Goal: Task Accomplishment & Management: Manage account settings

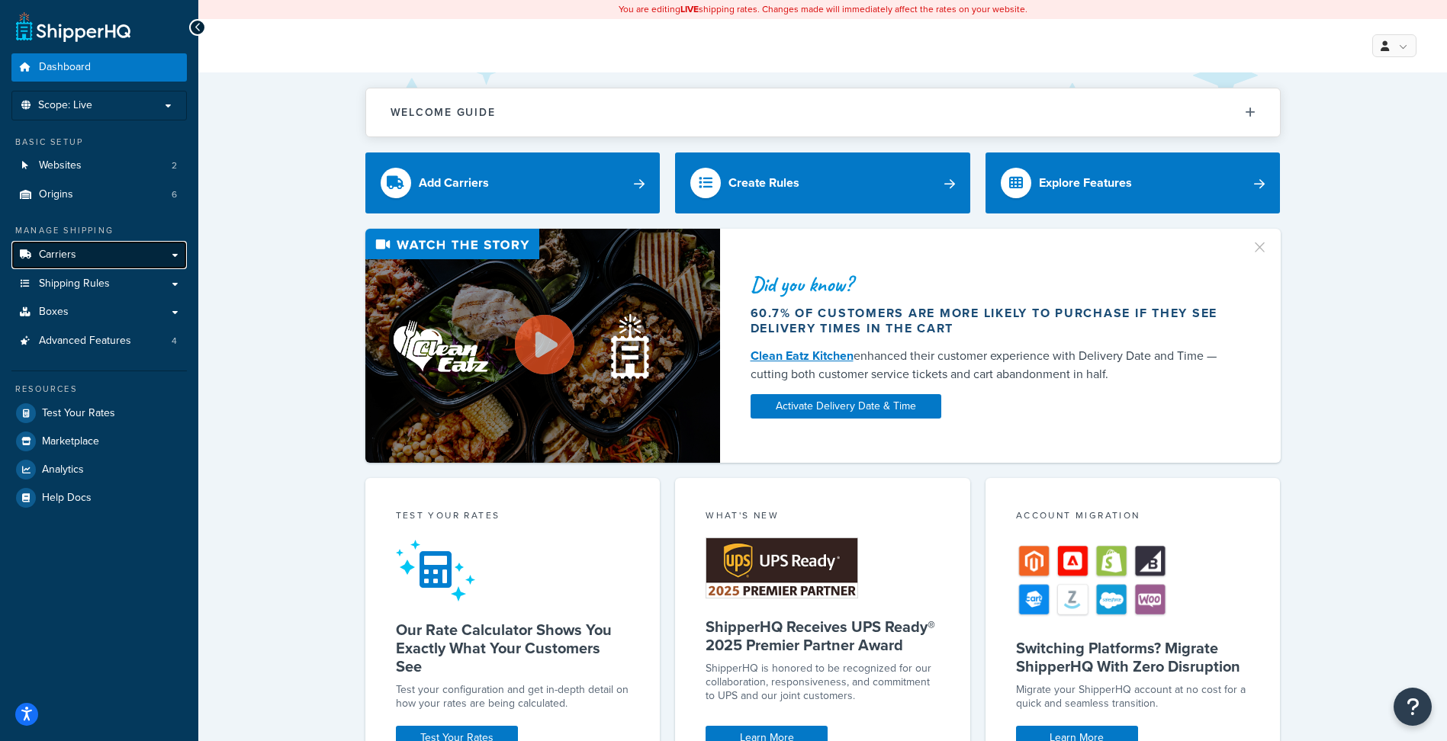
click at [111, 261] on link "Carriers" at bounding box center [98, 255] width 175 height 28
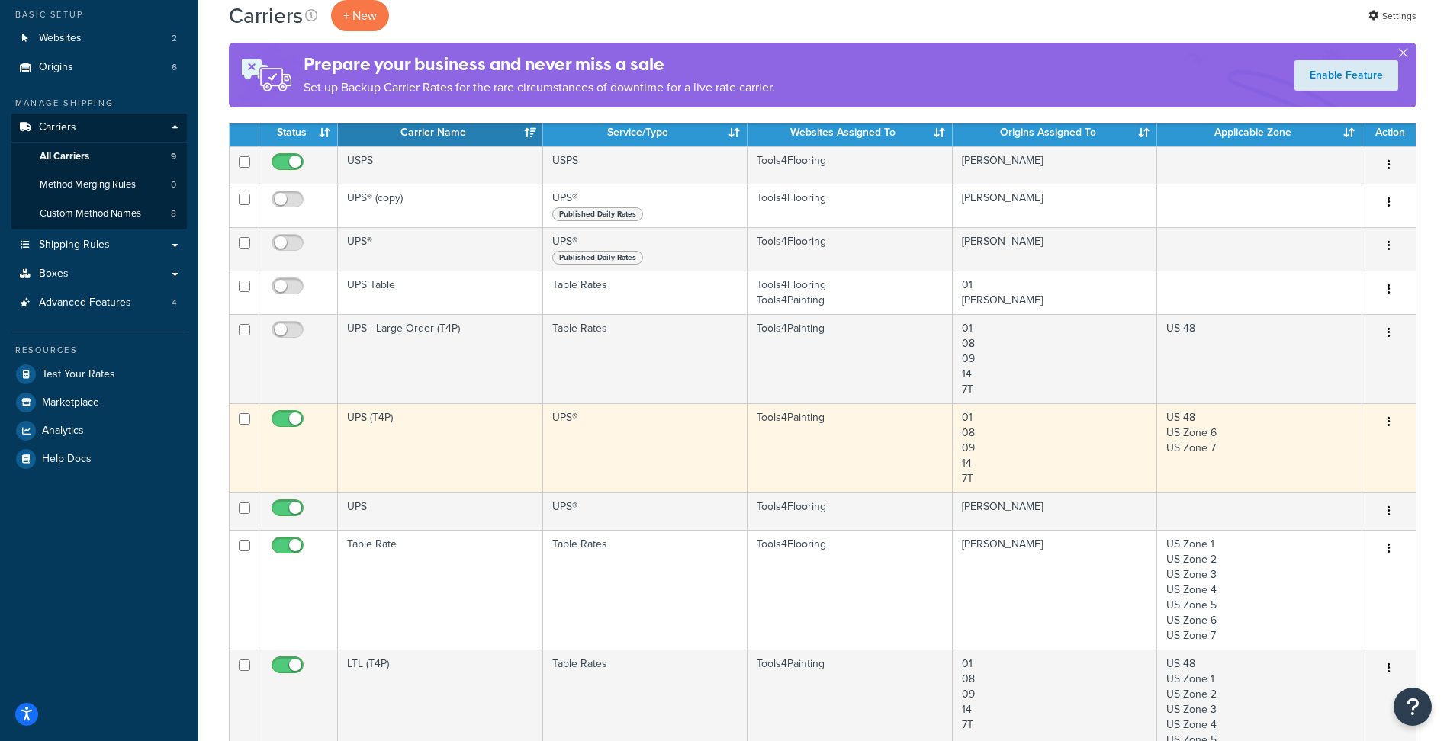
scroll to position [153, 0]
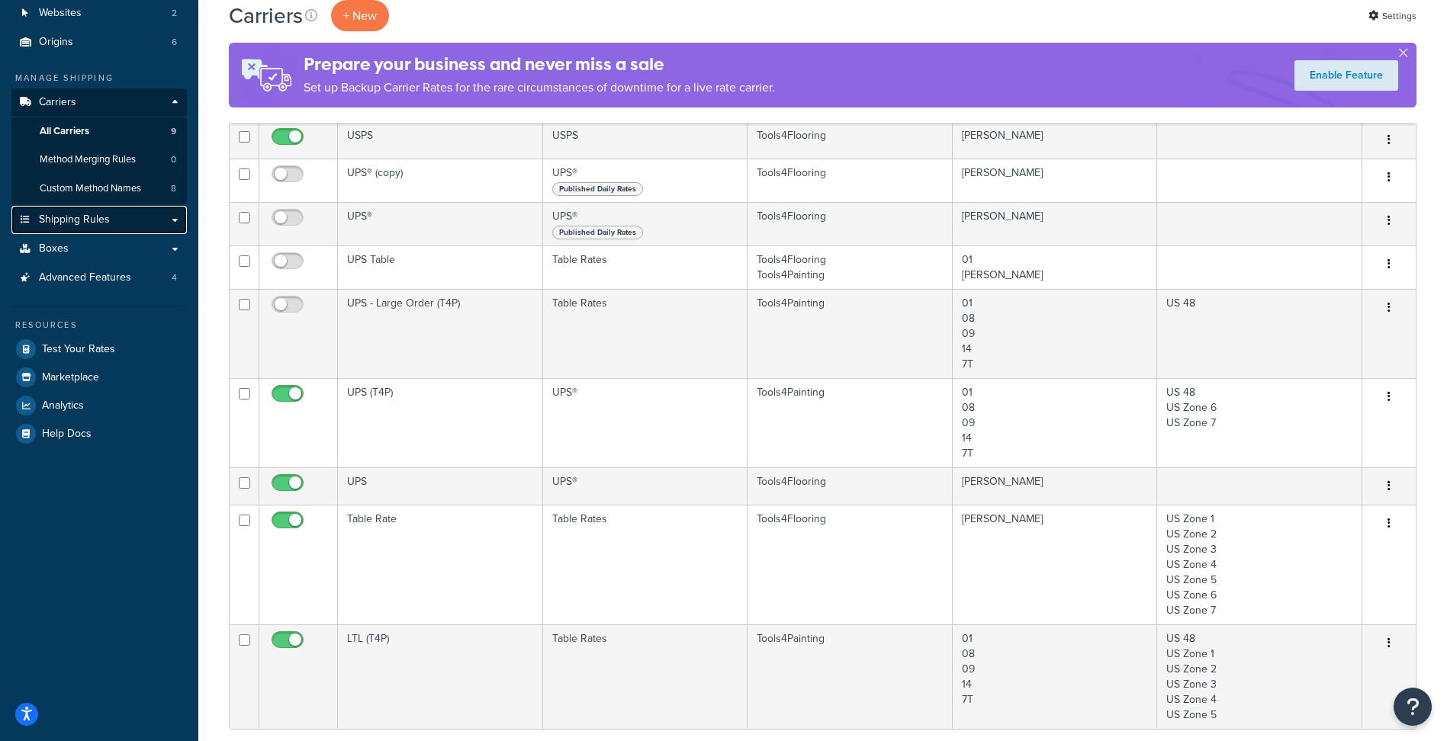
click at [107, 220] on span "Shipping Rules" at bounding box center [74, 220] width 71 height 13
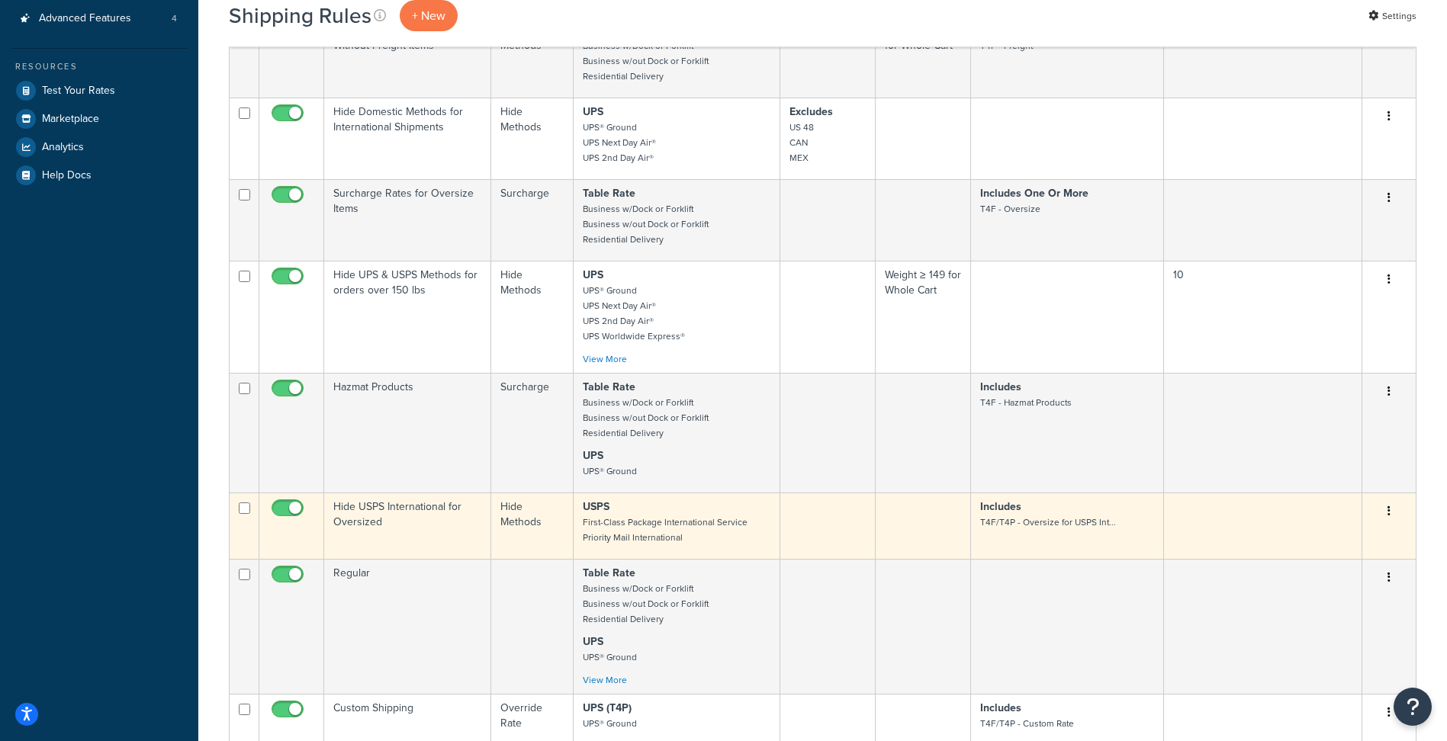
scroll to position [610, 0]
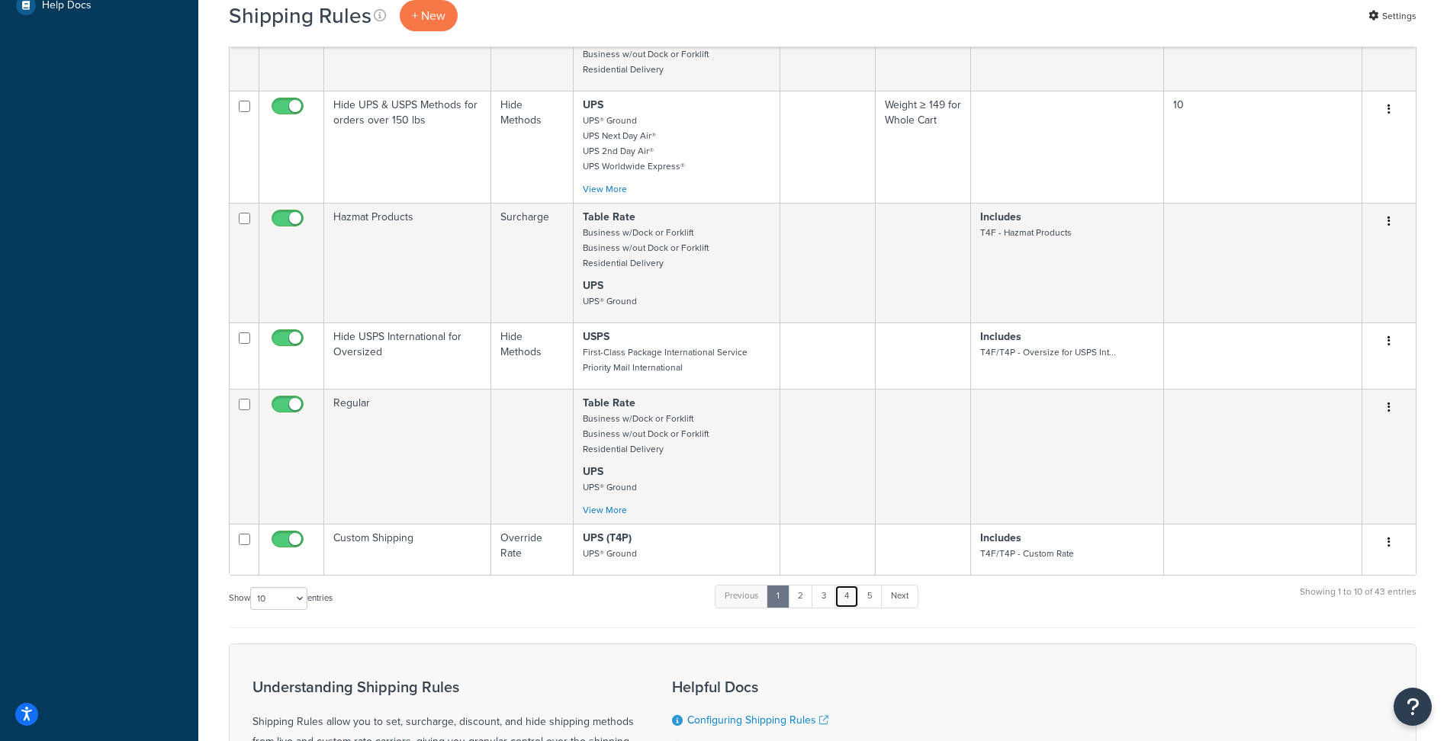
click at [850, 606] on link "4" at bounding box center [846, 596] width 24 height 23
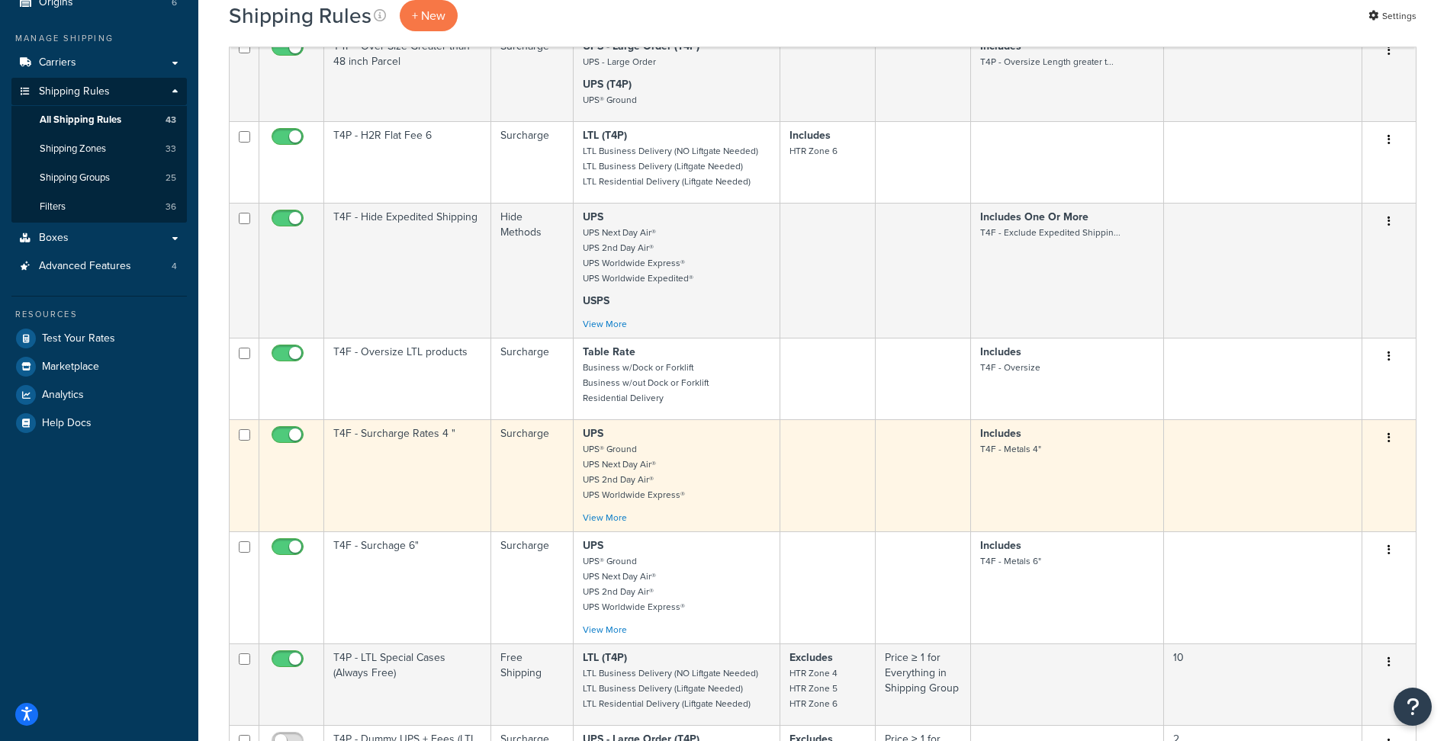
scroll to position [229, 0]
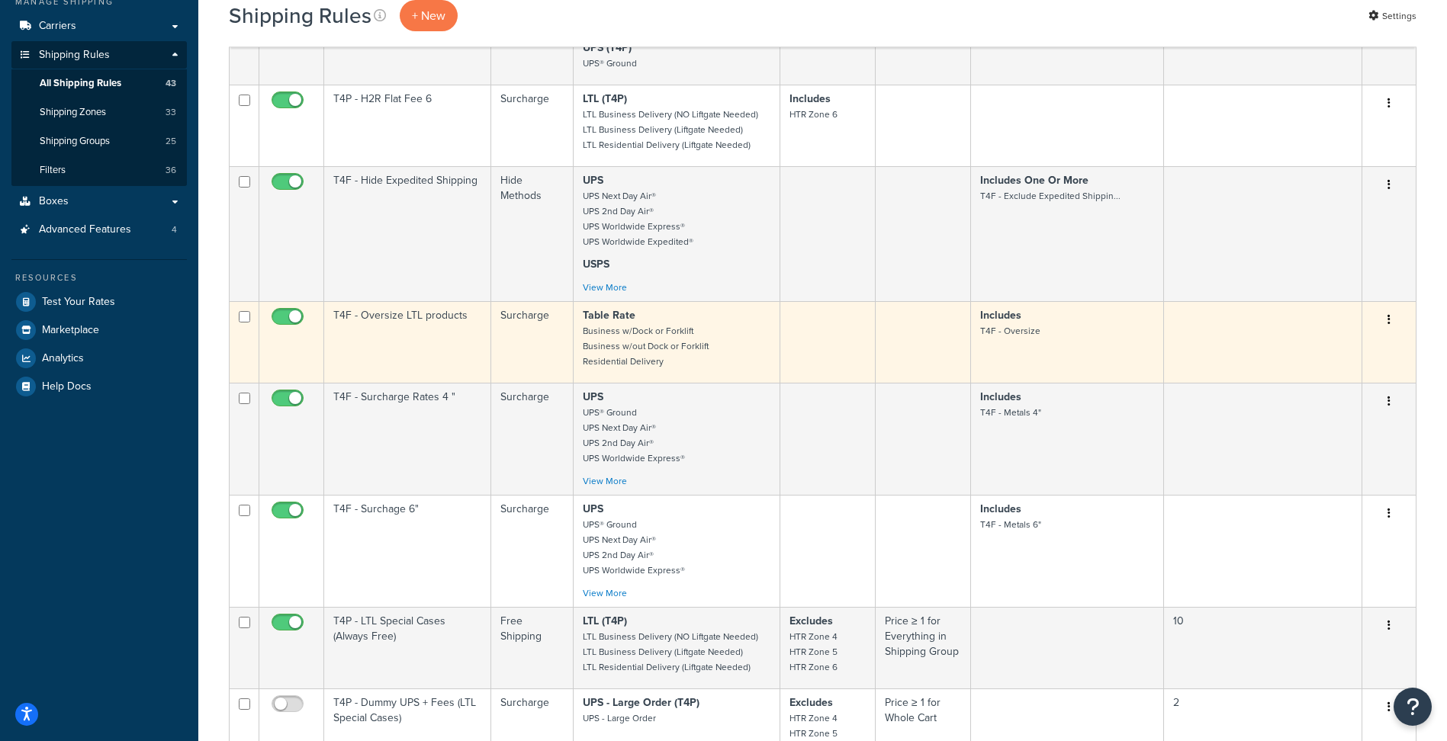
click at [1387, 323] on button "button" at bounding box center [1388, 320] width 21 height 24
click at [1316, 357] on link "Edit" at bounding box center [1338, 348] width 121 height 31
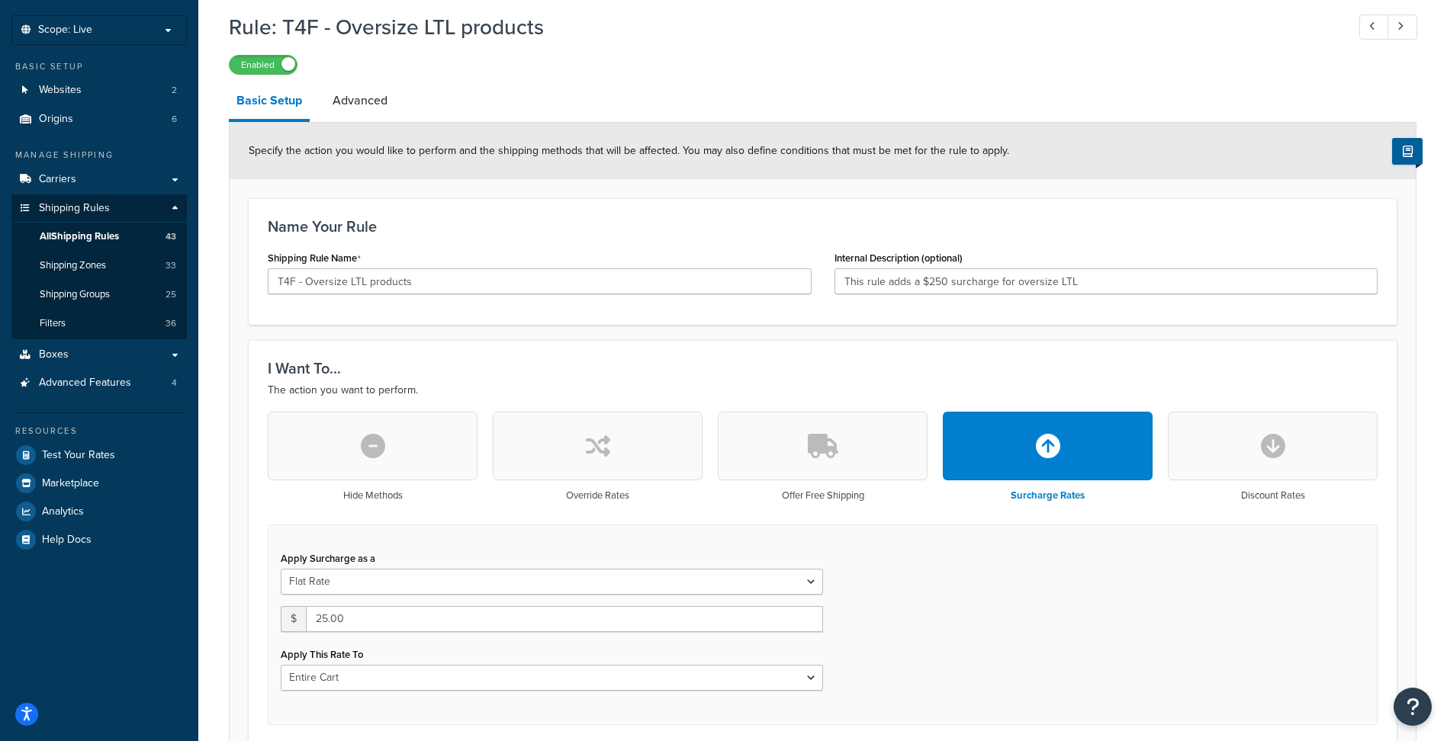
scroll to position [305, 0]
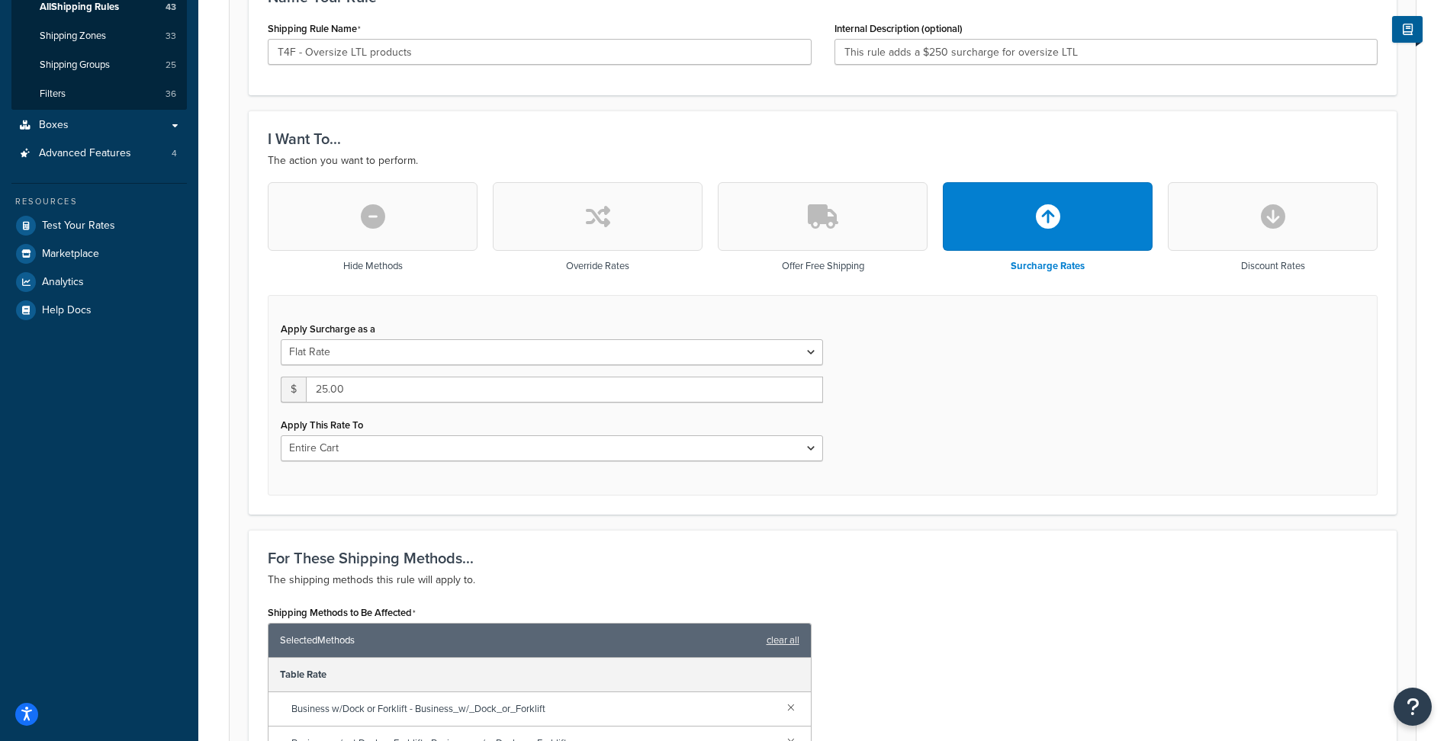
click at [371, 233] on button "button" at bounding box center [373, 216] width 210 height 69
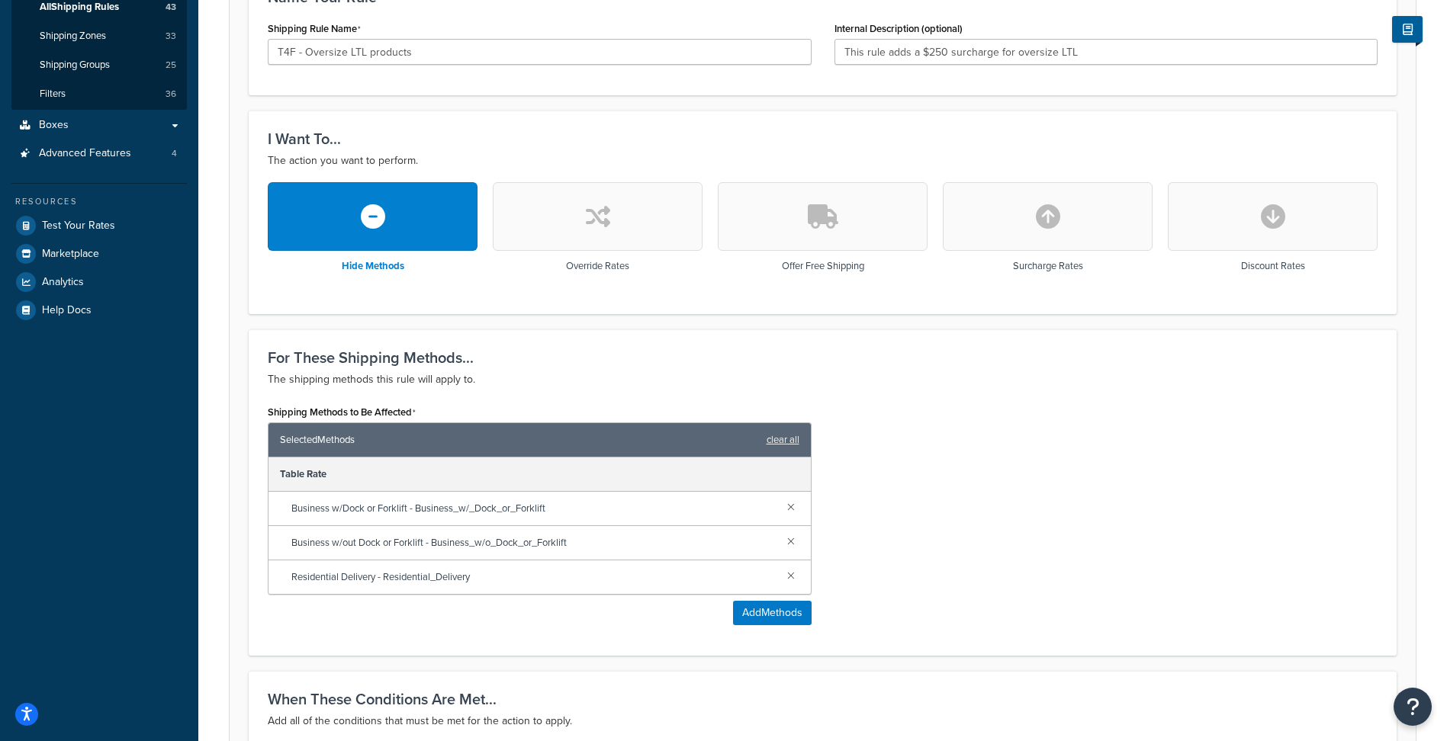
click at [603, 223] on icon "button" at bounding box center [598, 216] width 24 height 24
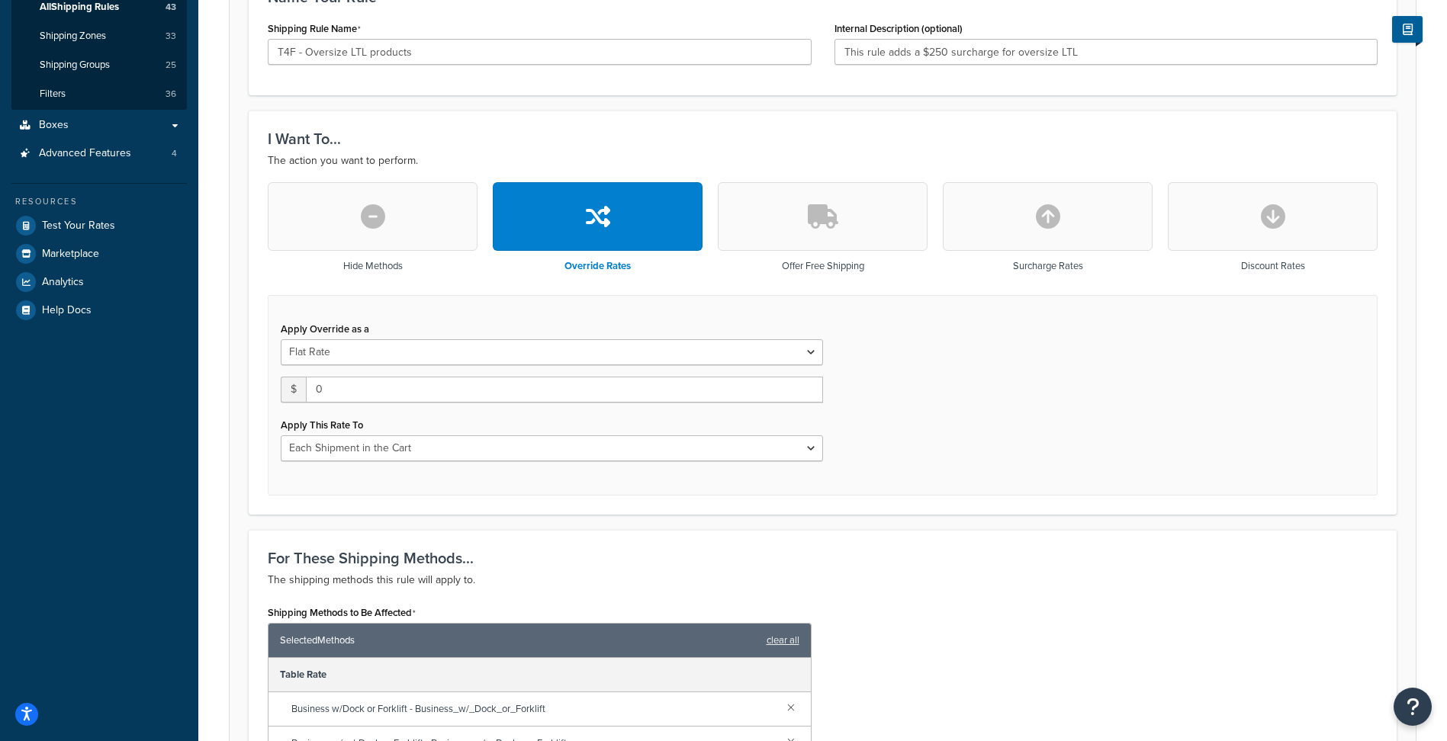
click at [768, 194] on button "button" at bounding box center [823, 216] width 210 height 69
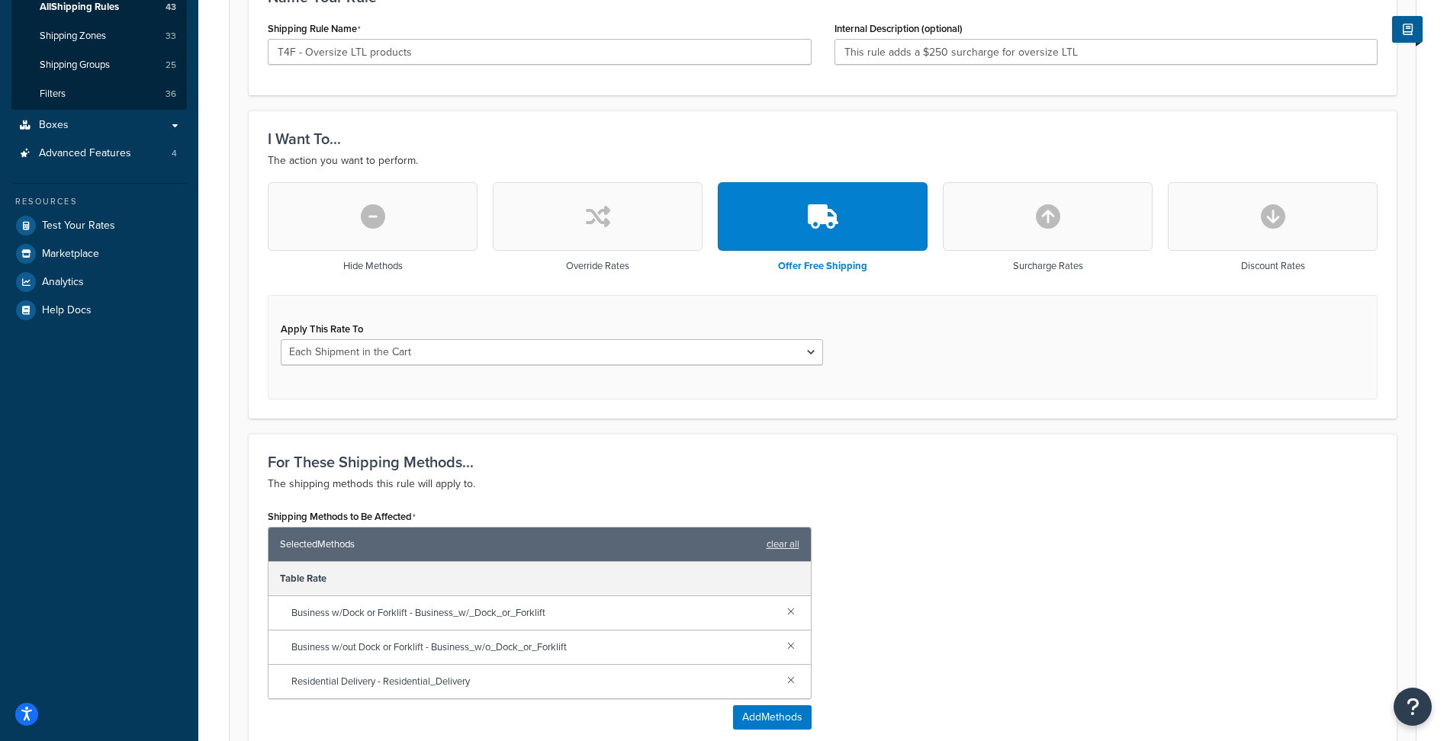
click at [1018, 259] on div "Surcharge Rates" at bounding box center [1048, 230] width 210 height 97
click at [1049, 225] on icon "button" at bounding box center [1048, 216] width 24 height 24
select select "CART"
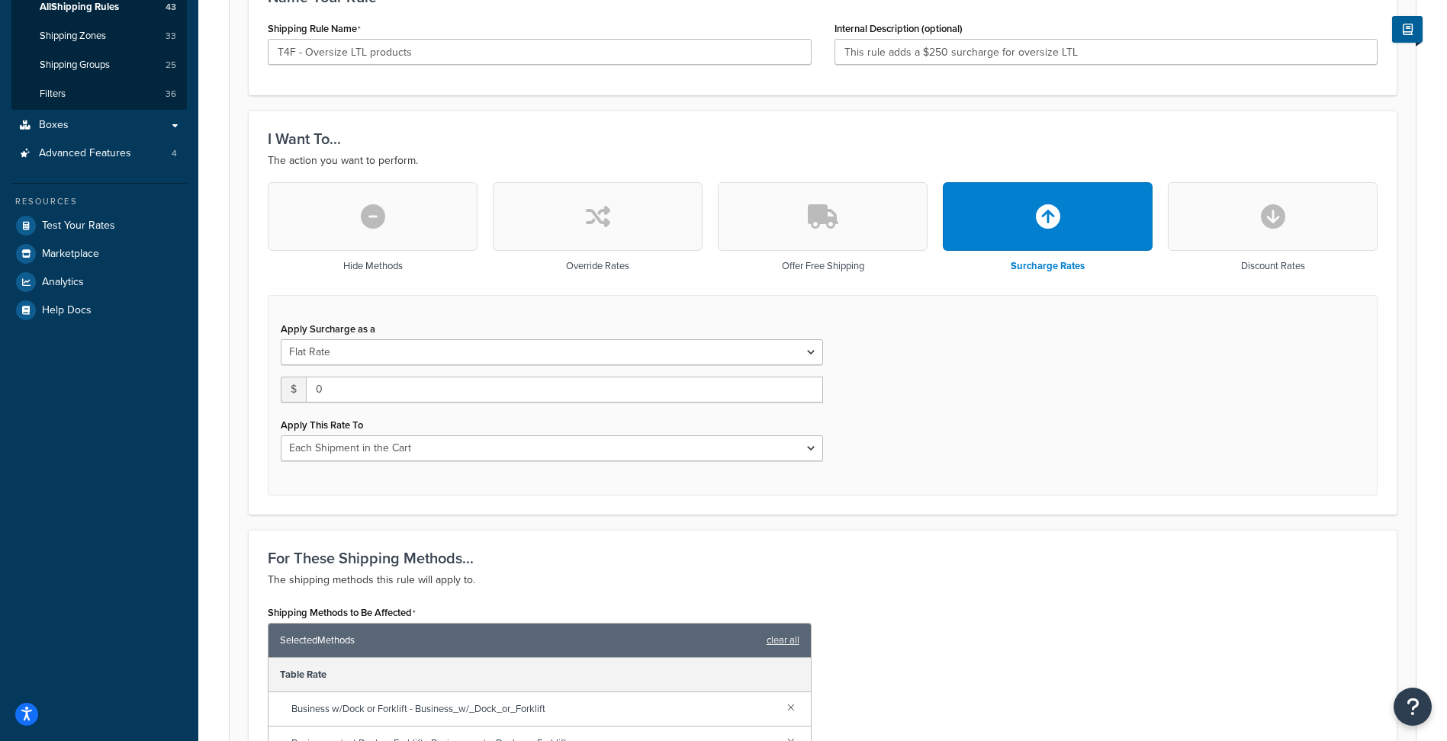
click at [1223, 216] on button "button" at bounding box center [1273, 216] width 210 height 69
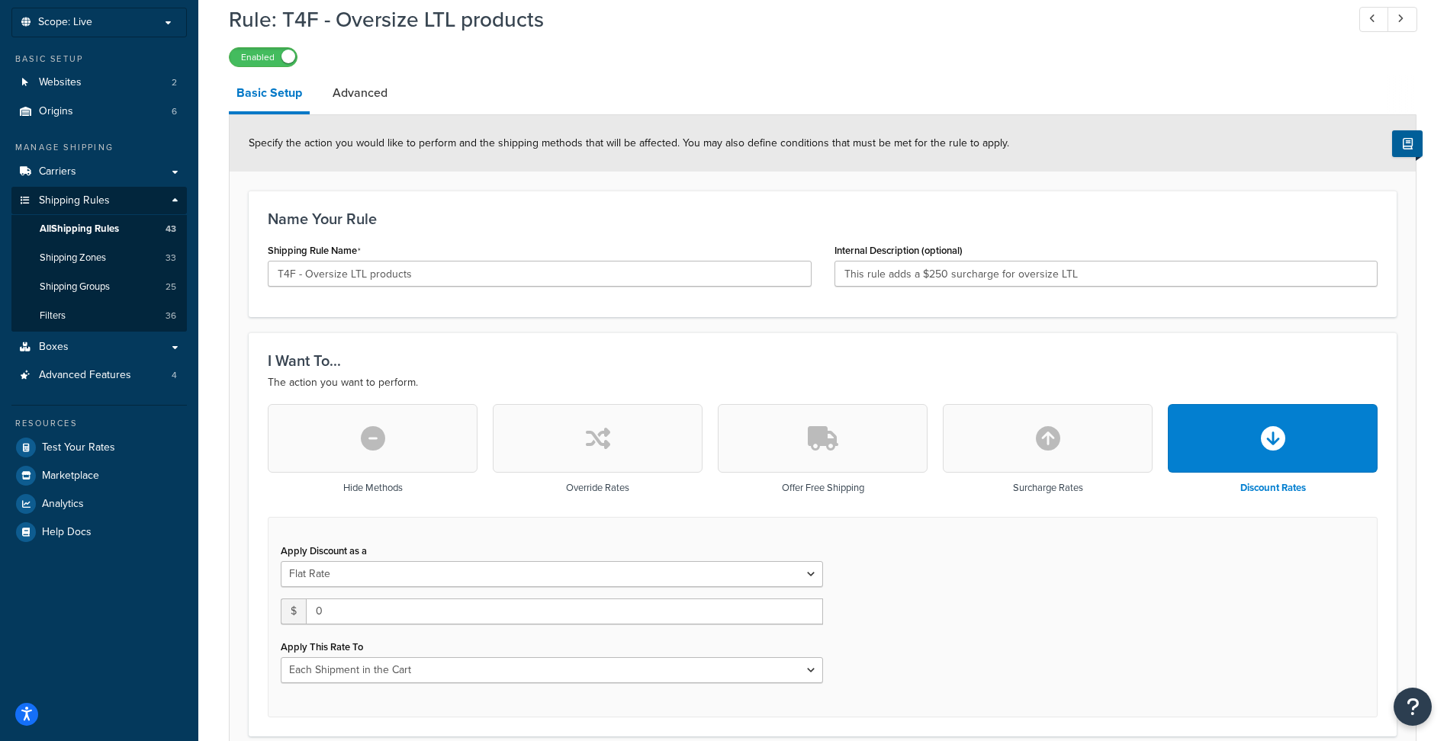
scroll to position [0, 0]
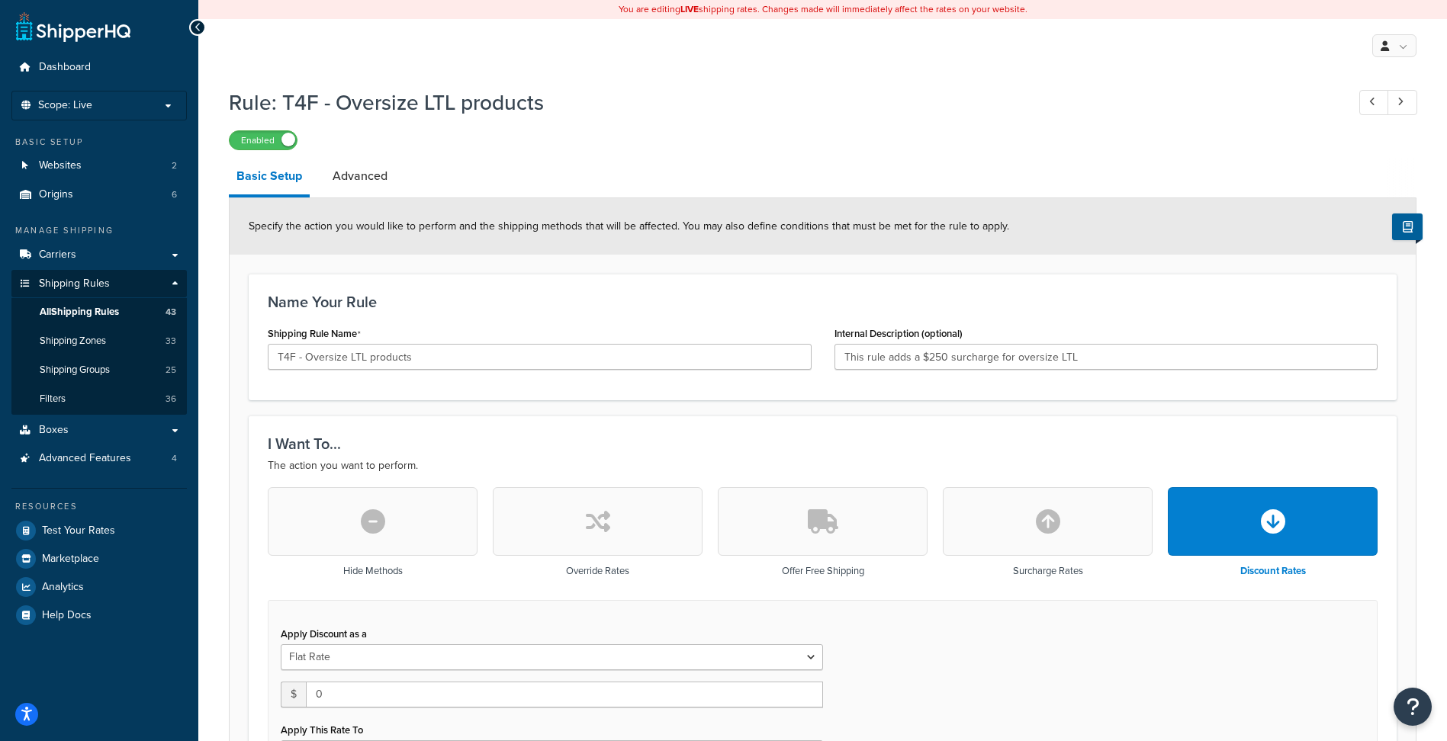
click at [783, 16] on div "You are editing LIVE shipping rates. Changes made will immediately affect the r…" at bounding box center [822, 9] width 1249 height 19
drag, startPoint x: 738, startPoint y: 72, endPoint x: 785, endPoint y: 66, distance: 47.6
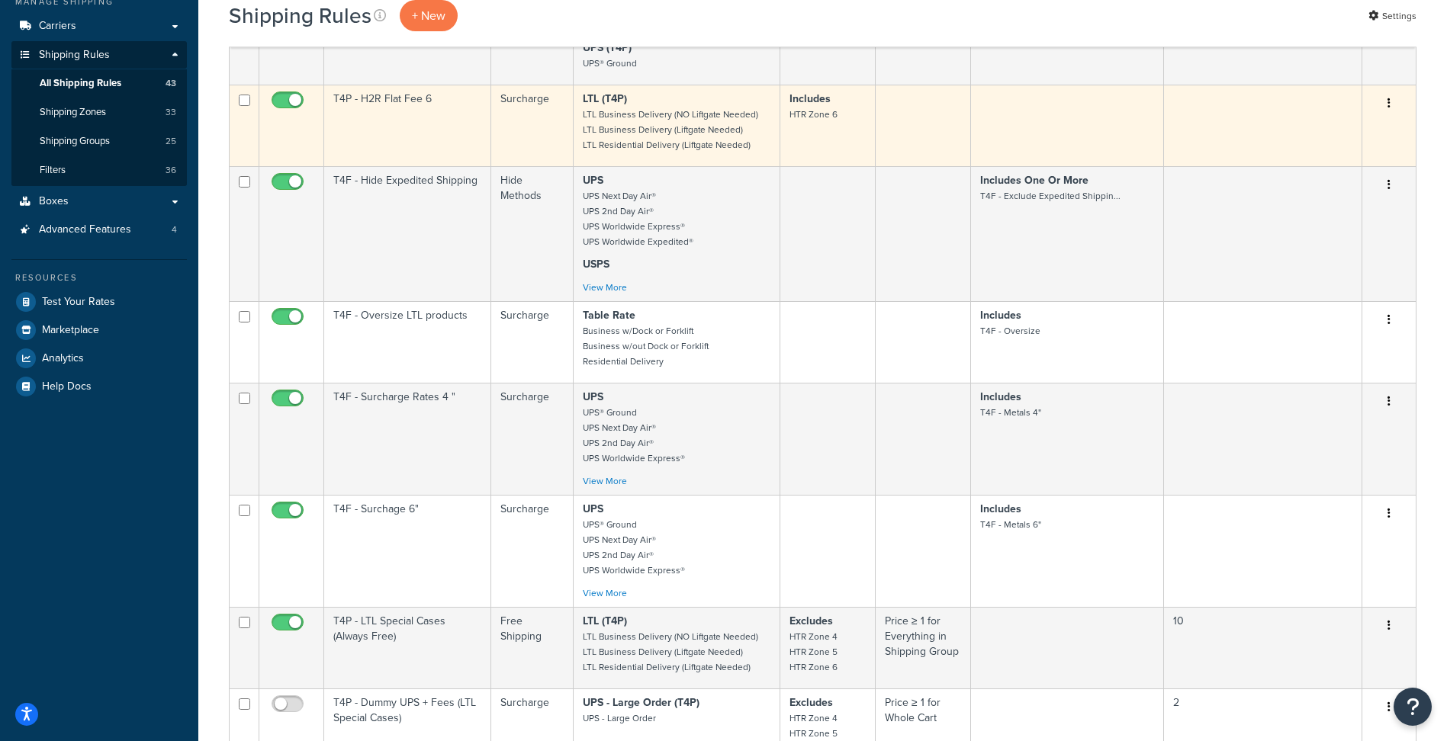
drag, startPoint x: 0, startPoint y: 0, endPoint x: 737, endPoint y: 107, distance: 744.5
click at [737, 107] on p "LTL (T4P) LTL Business Delivery (NO Liftgate Needed) LTL Business Delivery (Lif…" at bounding box center [677, 122] width 188 height 61
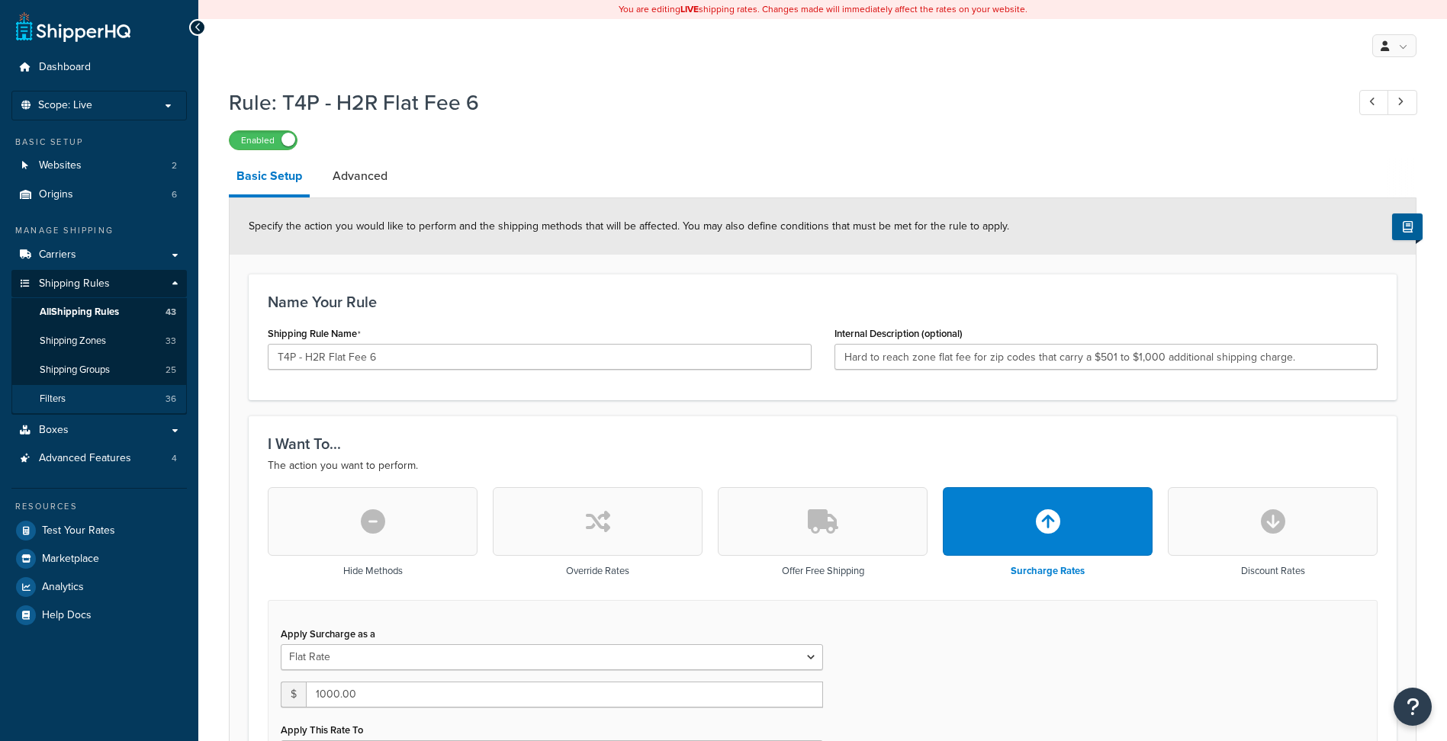
type input "Hard to reach zone flat fee for zip codes that carry a $501 to $1,000 additiona…"
click at [98, 307] on span "All Shipping Rules" at bounding box center [79, 312] width 79 height 13
click at [107, 307] on span "All Shipping Rules" at bounding box center [79, 312] width 79 height 13
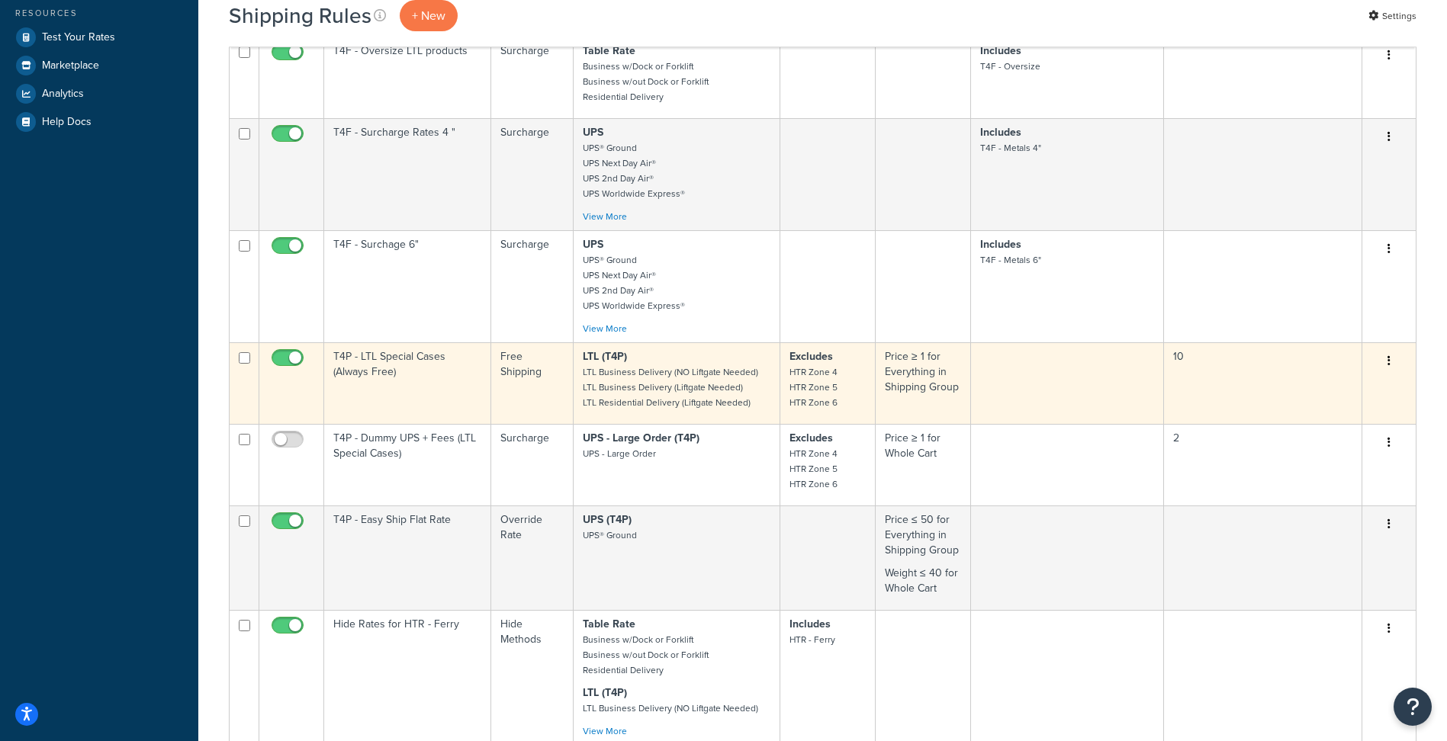
scroll to position [178, 0]
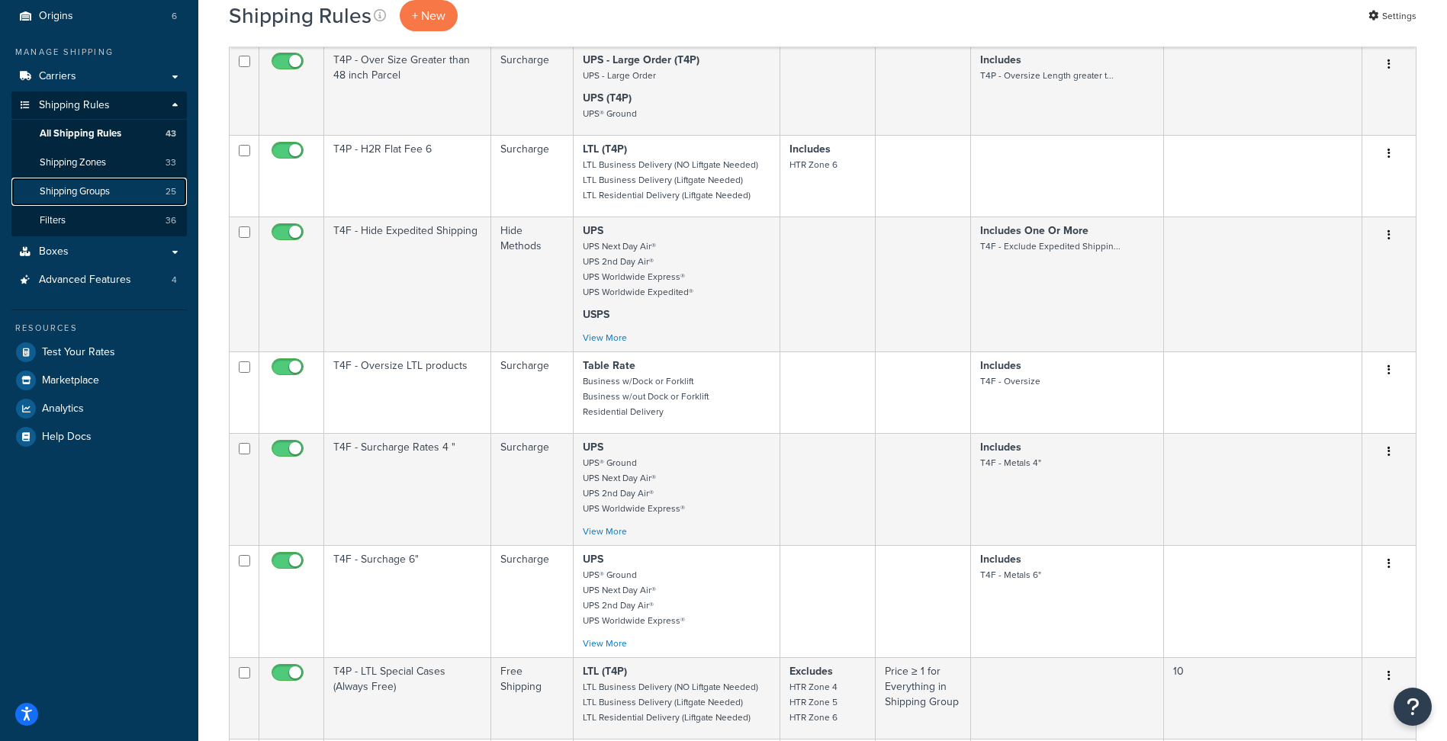
click at [88, 188] on span "Shipping Groups" at bounding box center [75, 191] width 70 height 13
click at [94, 162] on span "Shipping Zones" at bounding box center [73, 162] width 66 height 13
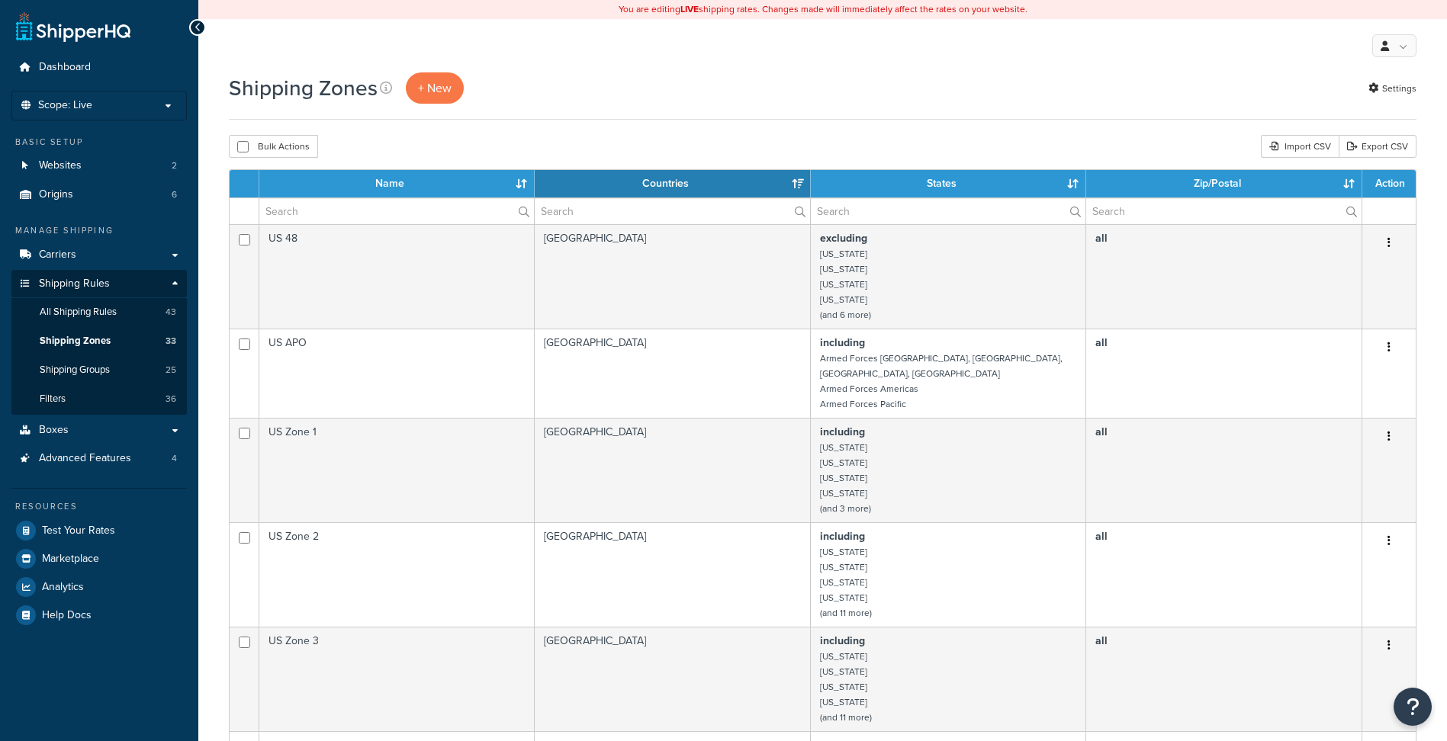
select select "15"
drag, startPoint x: 768, startPoint y: 118, endPoint x: 753, endPoint y: 117, distance: 15.3
click at [767, 117] on div "Shipping Zones + New Settings" at bounding box center [823, 95] width 1188 height 47
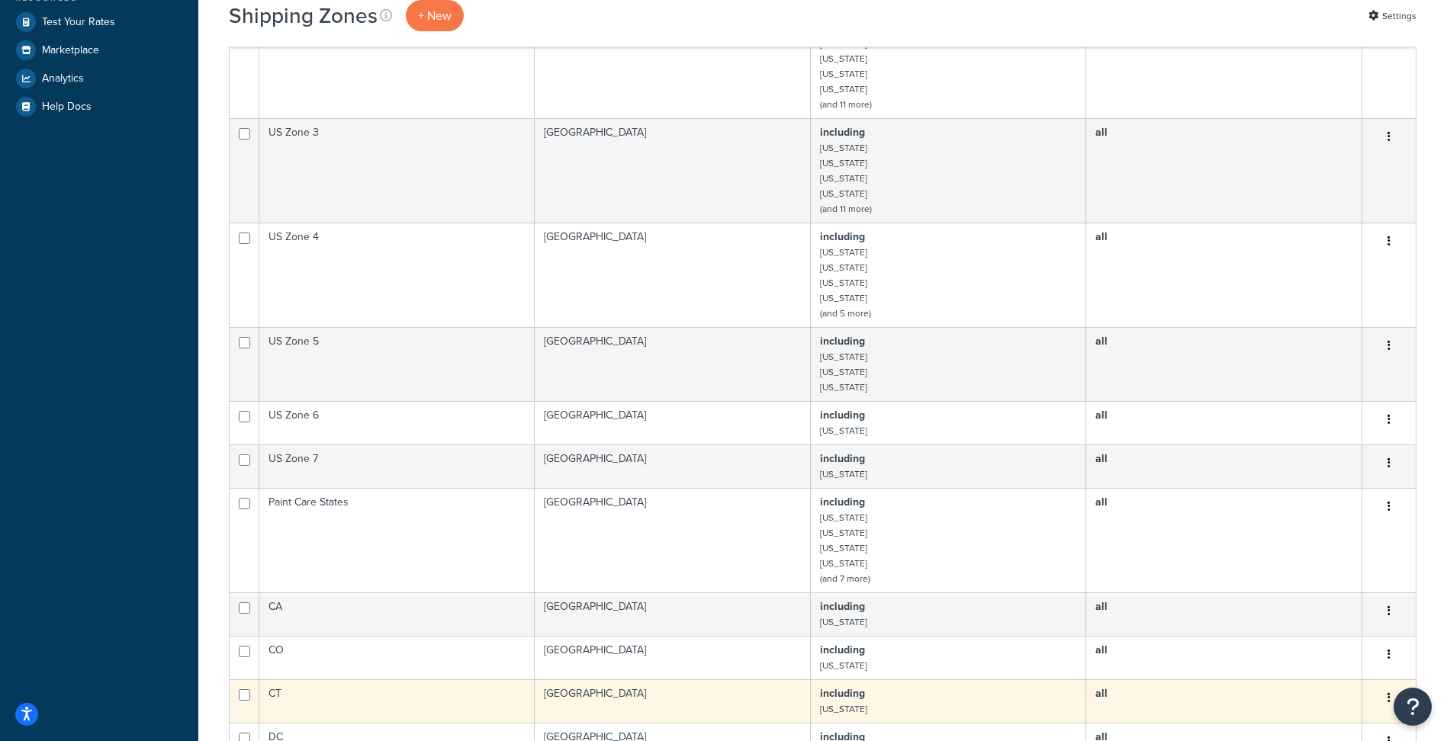
scroll to position [763, 0]
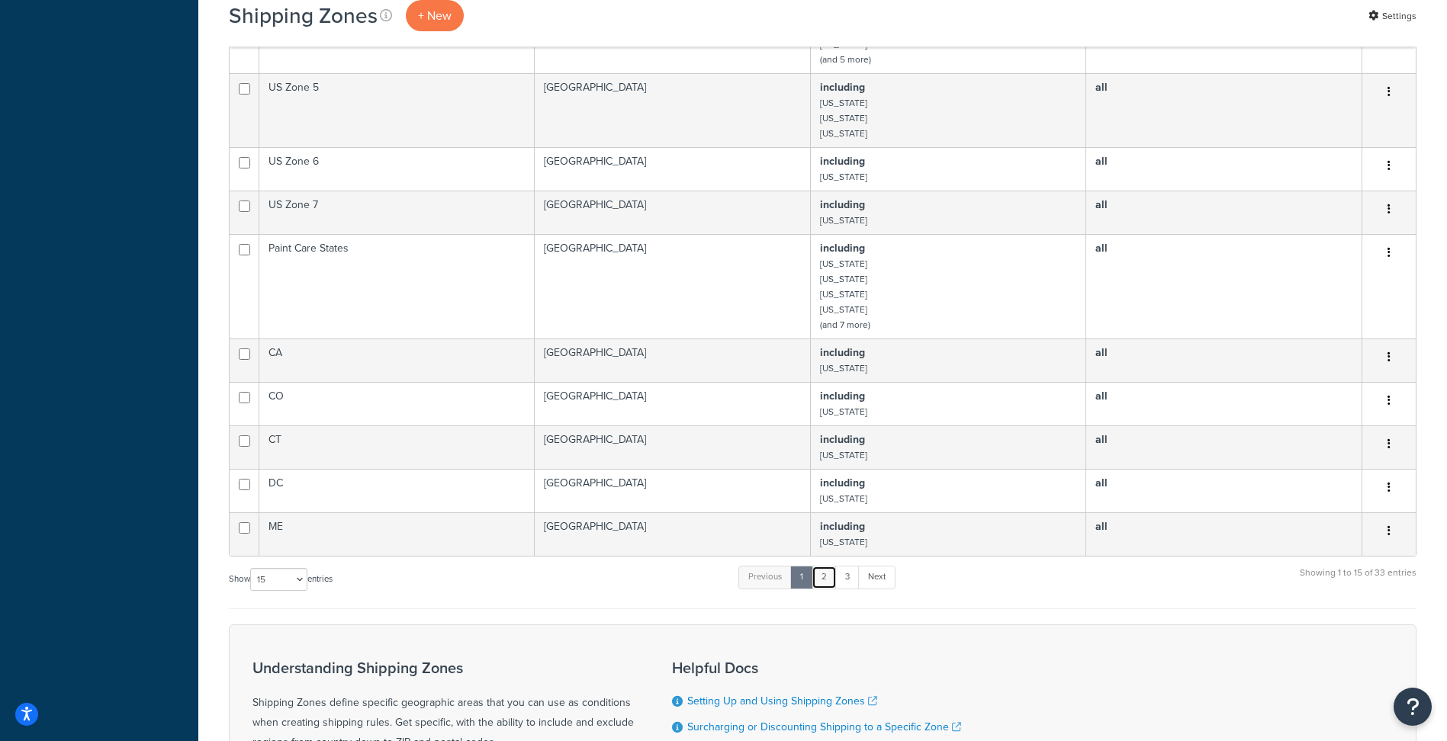
click at [828, 575] on link "2" at bounding box center [824, 577] width 25 height 23
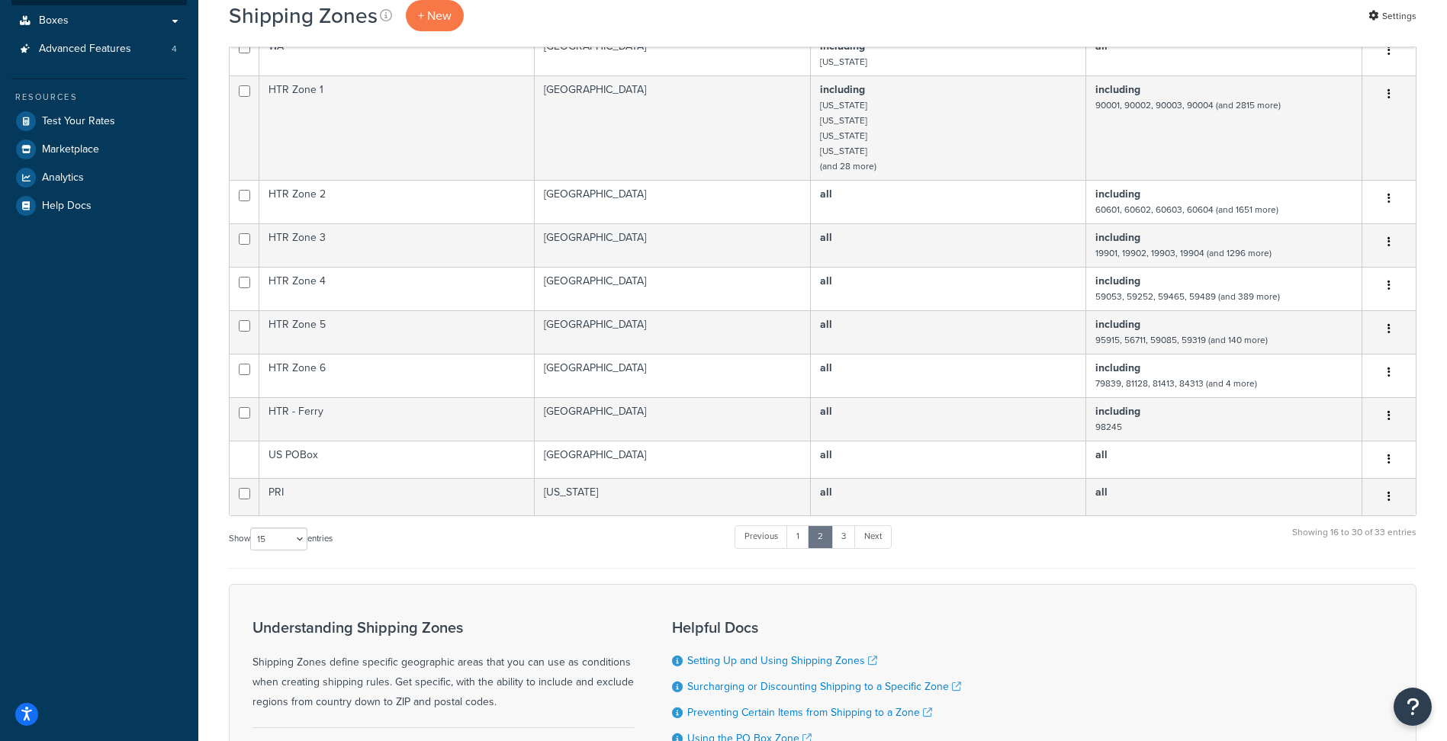
scroll to position [577, 0]
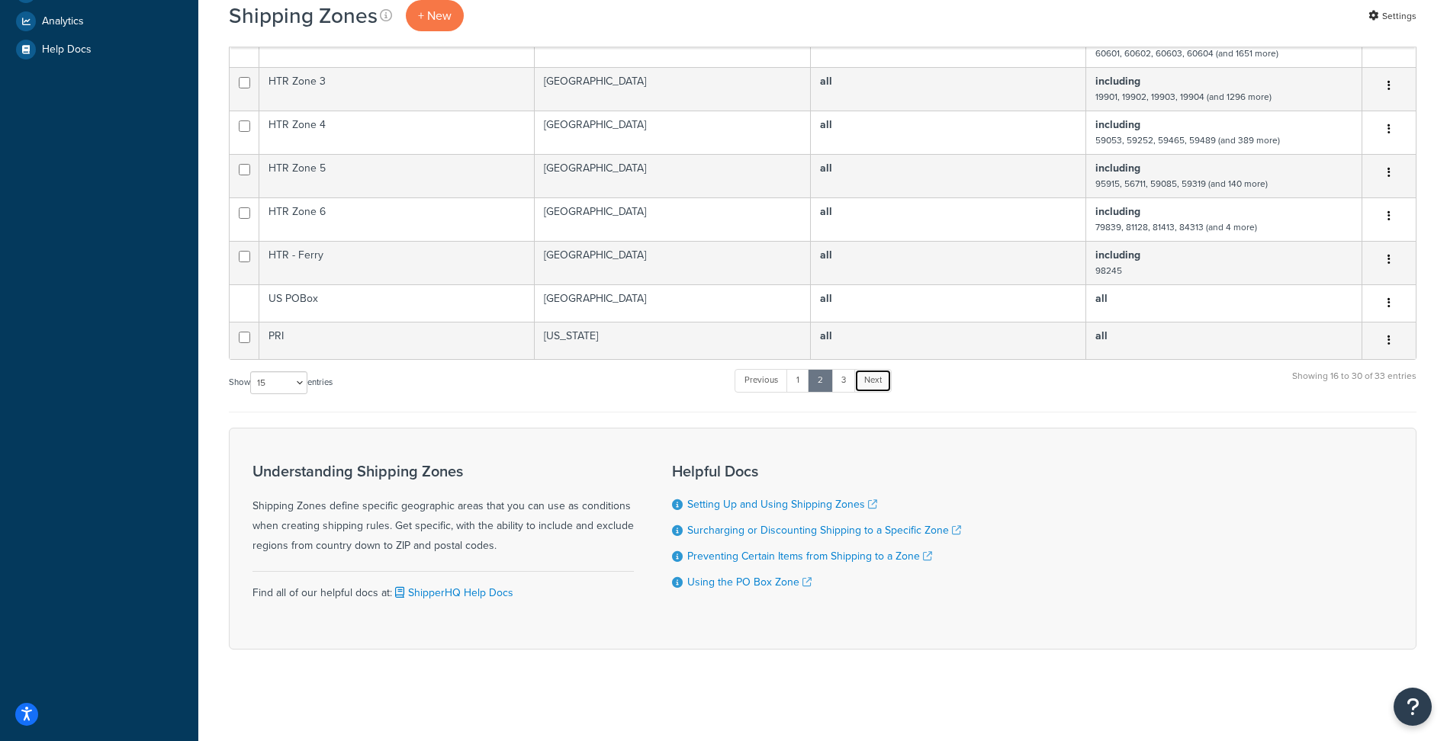
click at [860, 384] on link "Next" at bounding box center [872, 380] width 37 height 23
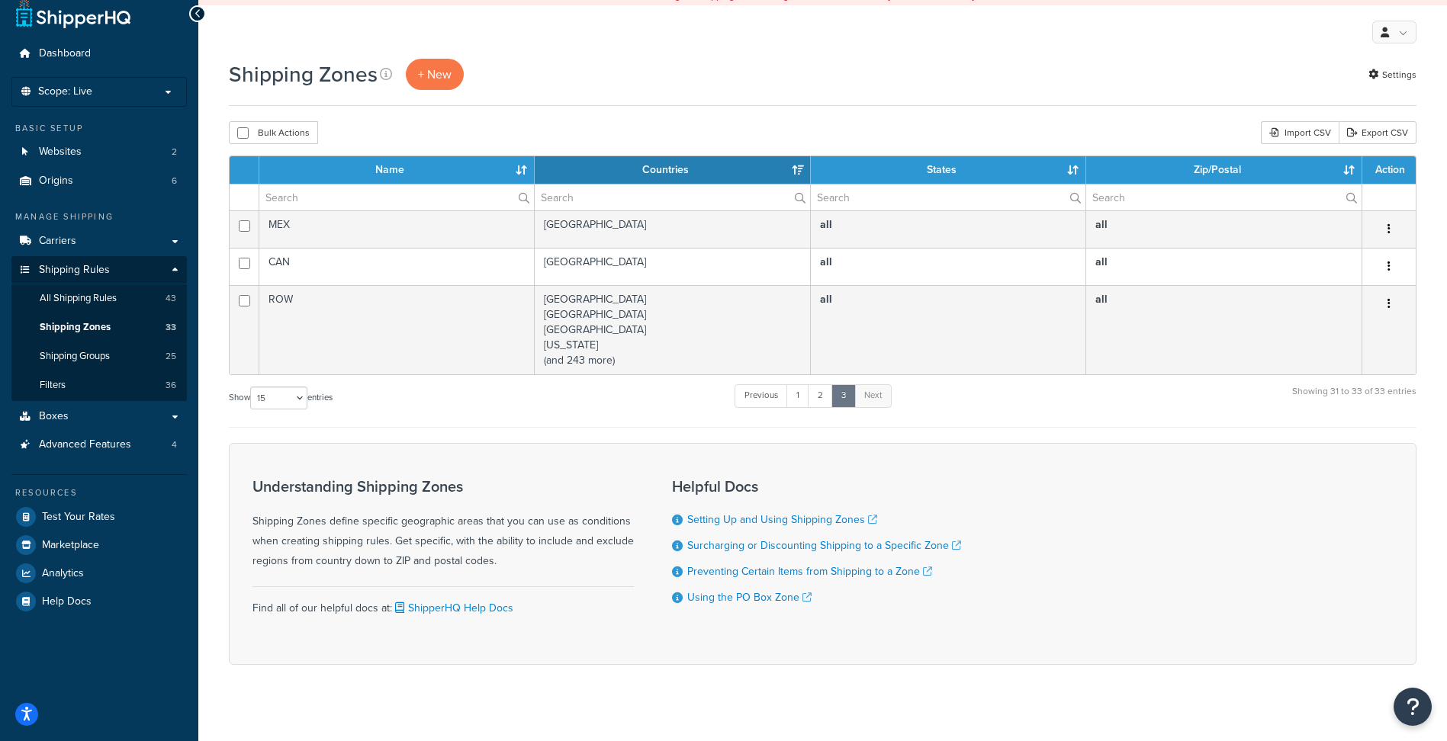
scroll to position [0, 0]
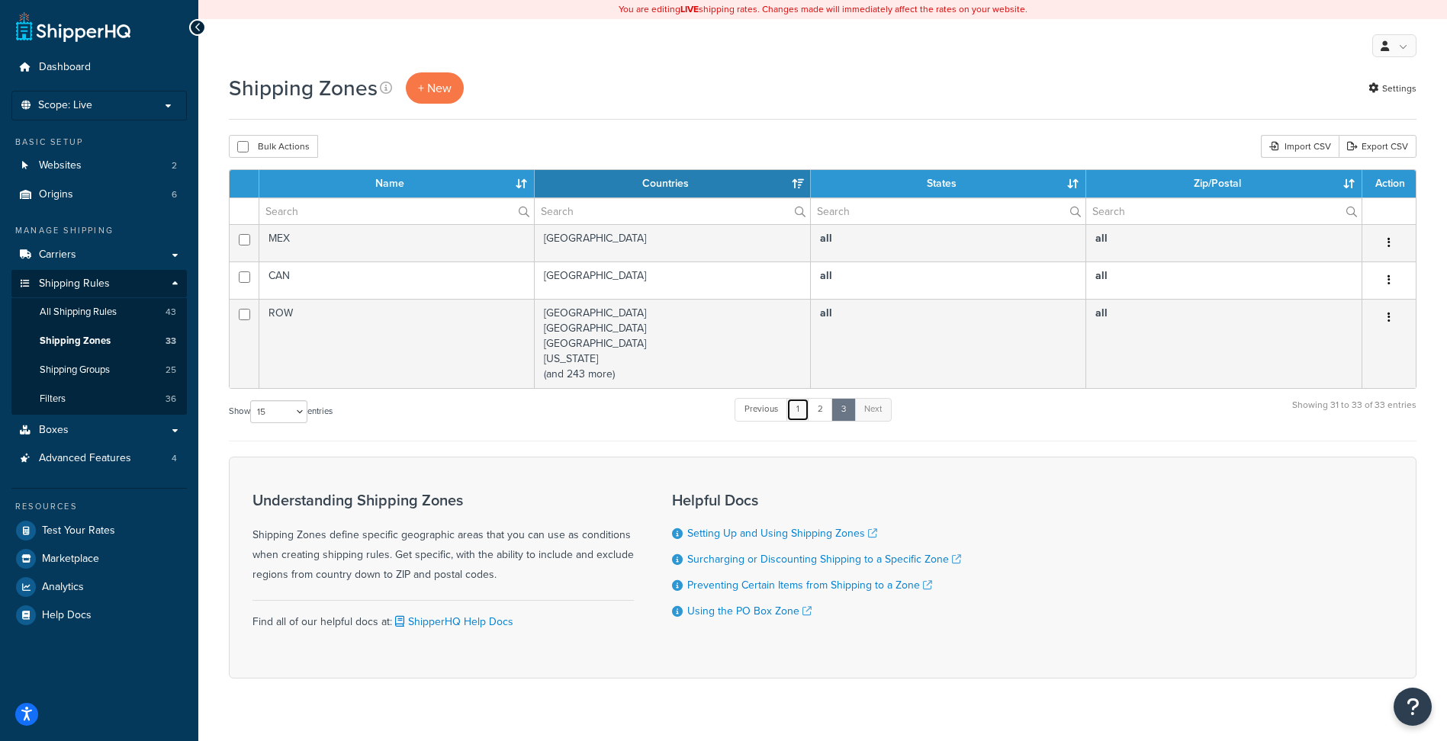
click at [793, 413] on link "1" at bounding box center [797, 409] width 23 height 23
